Goal: Task Accomplishment & Management: Manage account settings

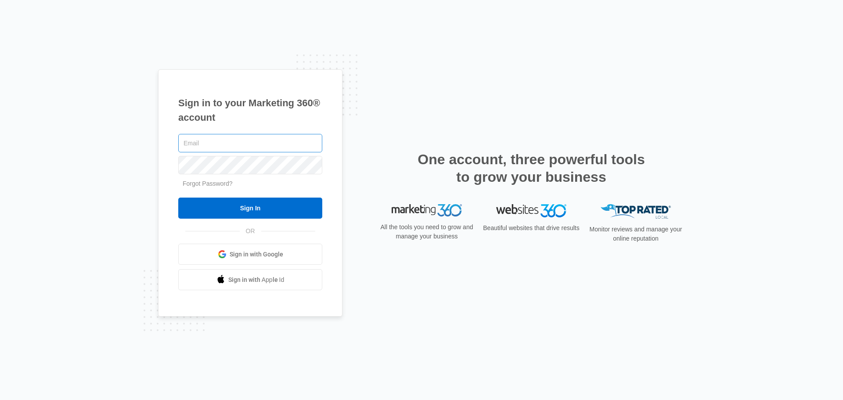
click at [190, 144] on input "text" at bounding box center [250, 143] width 144 height 18
type input "[EMAIL_ADDRESS][DOMAIN_NAME]"
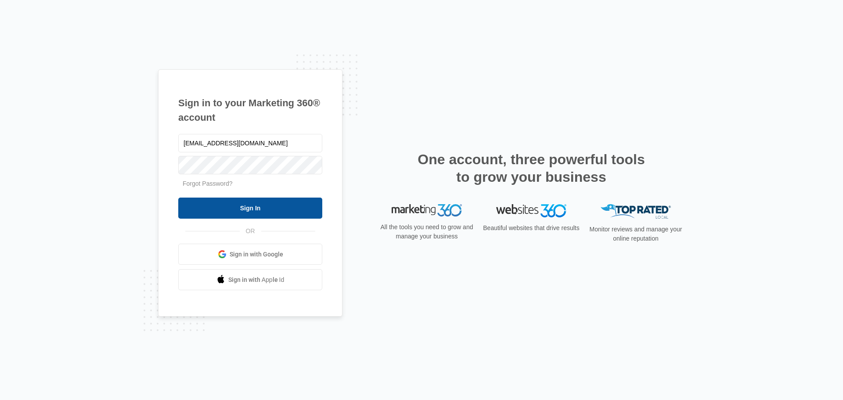
click at [200, 207] on input "Sign In" at bounding box center [250, 208] width 144 height 21
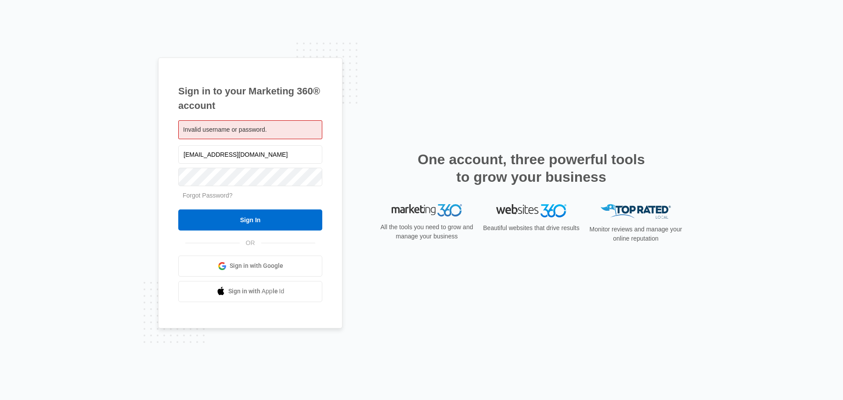
click at [182, 202] on form "patience@patiencemontessori.com Forgot Password? Sign In" at bounding box center [250, 187] width 144 height 87
click at [247, 216] on input "Sign In" at bounding box center [250, 219] width 144 height 21
click at [219, 224] on input "Sign In" at bounding box center [250, 219] width 144 height 21
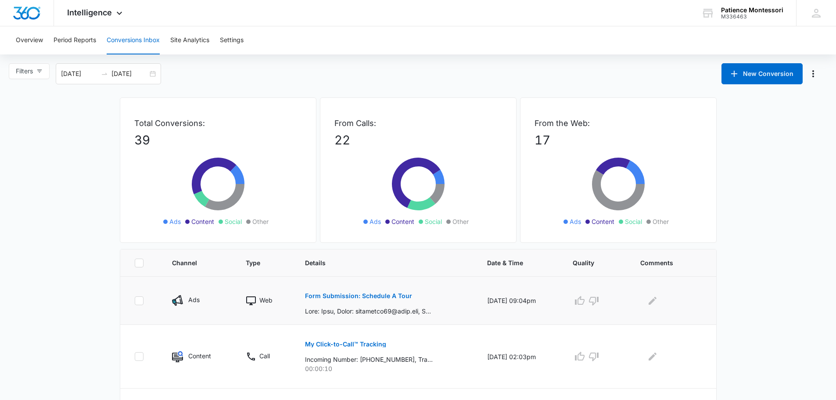
click at [327, 294] on p "Form Submission: Schedule A Tour" at bounding box center [358, 296] width 107 height 6
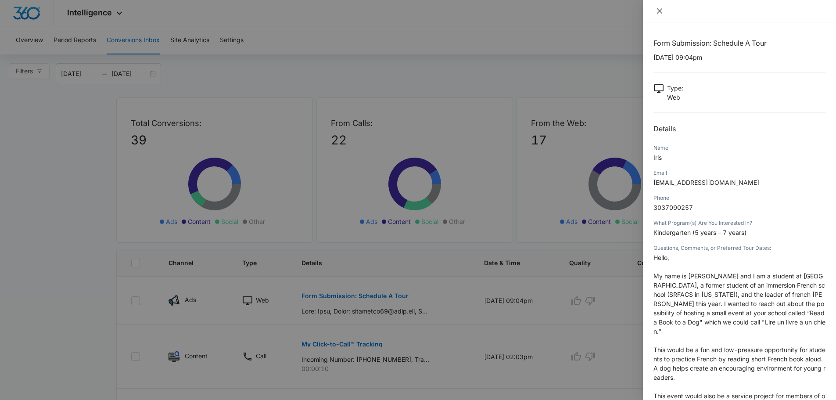
click at [659, 10] on icon "close" at bounding box center [659, 10] width 5 height 5
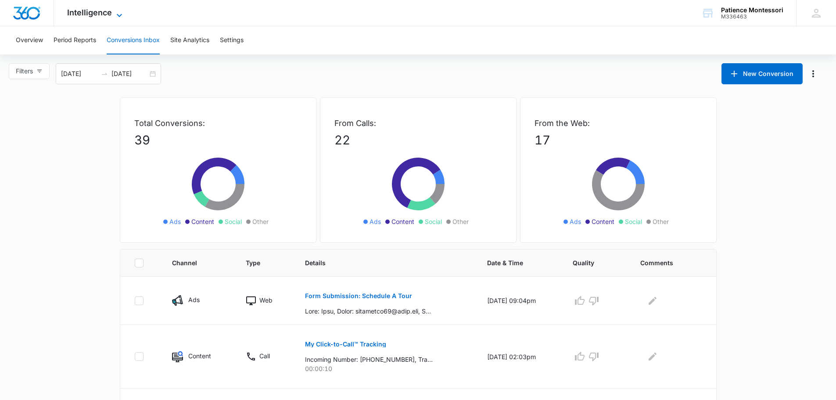
click at [117, 14] on icon at bounding box center [119, 15] width 11 height 11
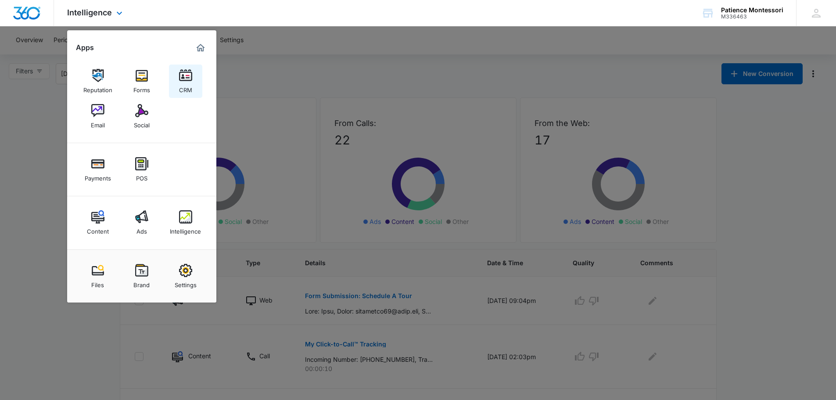
click at [192, 79] on img at bounding box center [185, 75] width 13 height 13
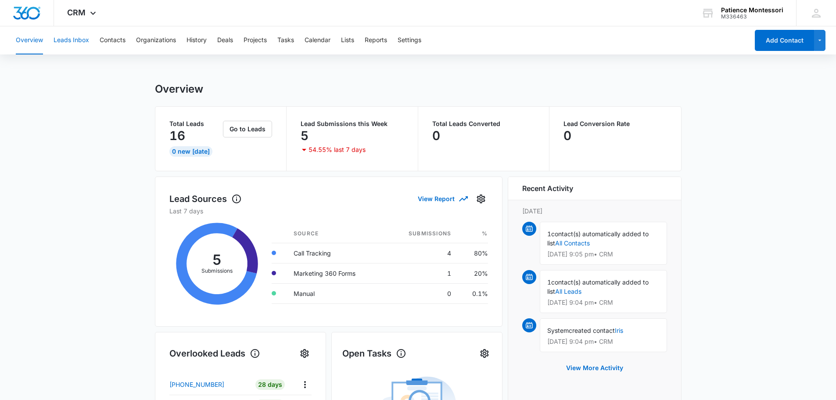
click at [64, 39] on button "Leads Inbox" at bounding box center [72, 40] width 36 height 28
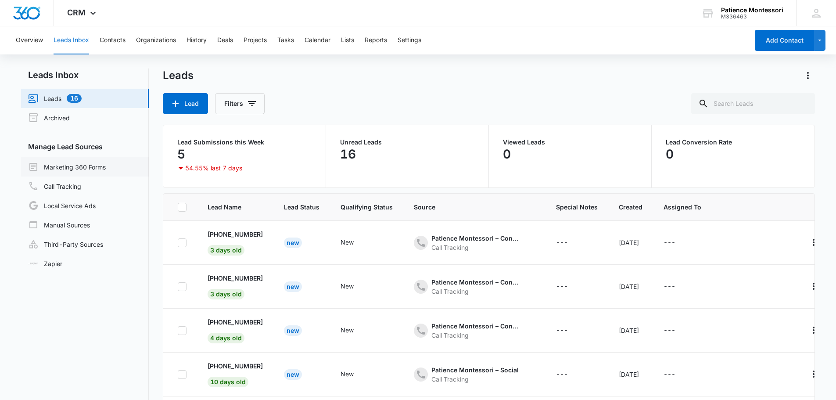
click at [76, 163] on link "Marketing 360 Forms" at bounding box center [67, 167] width 78 height 11
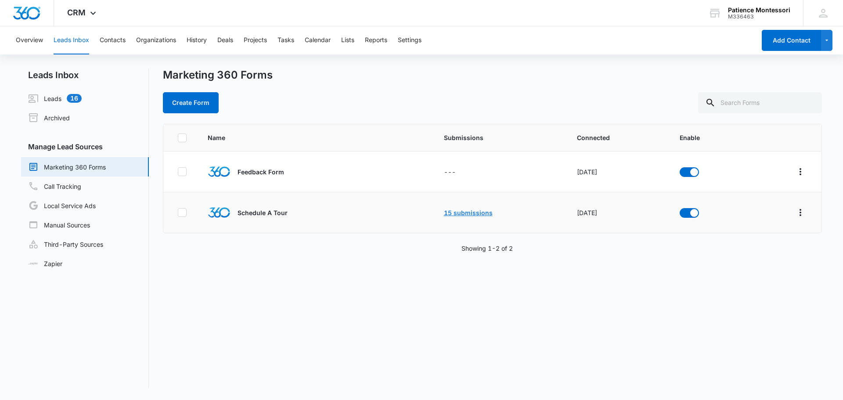
click at [465, 211] on link "15 submissions" at bounding box center [468, 212] width 49 height 7
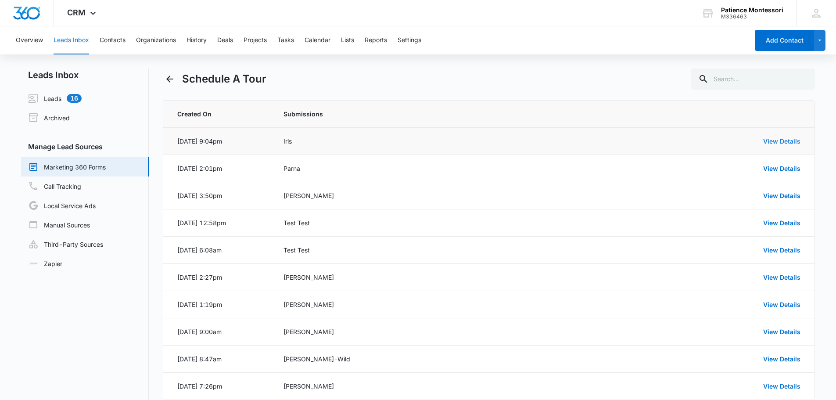
click at [782, 138] on link "View Details" at bounding box center [782, 140] width 37 height 7
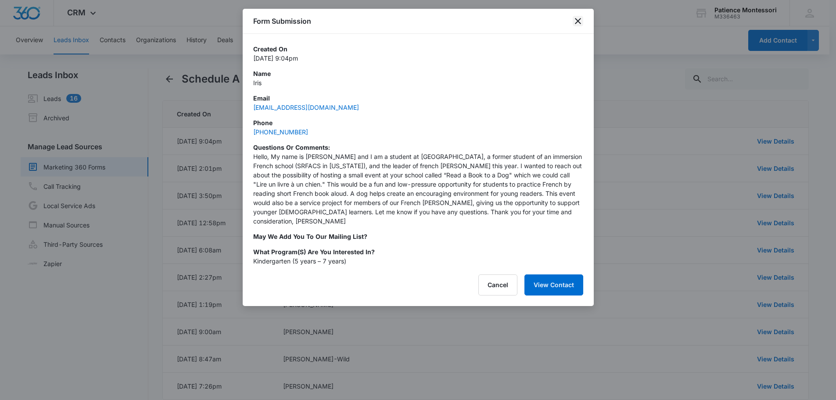
click at [576, 21] on icon "close" at bounding box center [578, 21] width 11 height 11
